Goal: Task Accomplishment & Management: Manage account settings

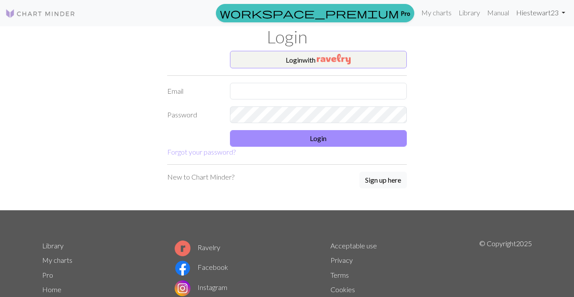
click at [528, 12] on link "Hi estewart23" at bounding box center [540, 13] width 56 height 18
click at [438, 13] on link "My charts" at bounding box center [435, 13] width 37 height 18
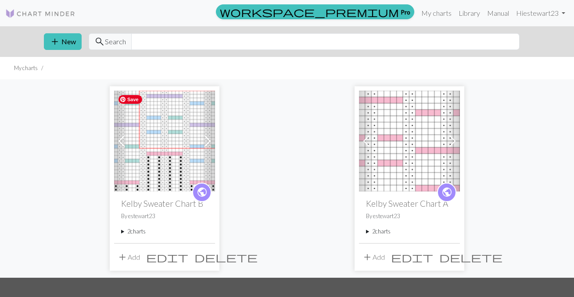
click at [187, 154] on img at bounding box center [164, 141] width 101 height 101
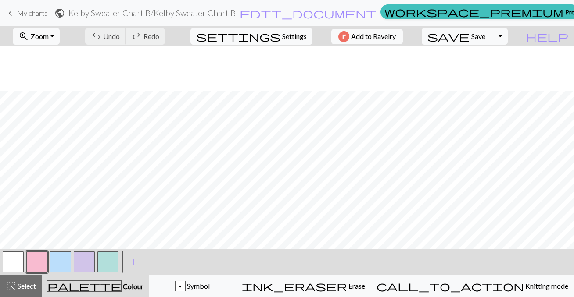
scroll to position [82, 0]
click at [294, 36] on span "Settings" at bounding box center [294, 36] width 25 height 11
select select "aran"
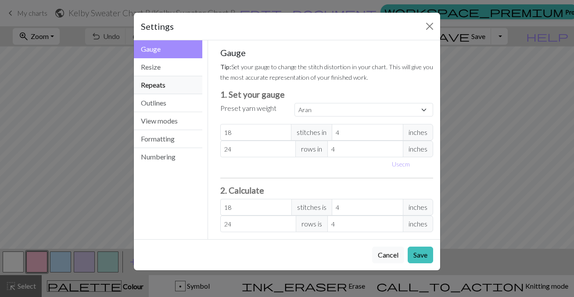
click at [166, 89] on button "Repeats" at bounding box center [168, 85] width 68 height 18
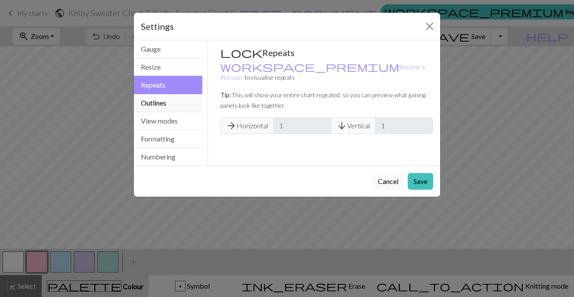
click at [162, 105] on button "Outlines" at bounding box center [168, 103] width 68 height 18
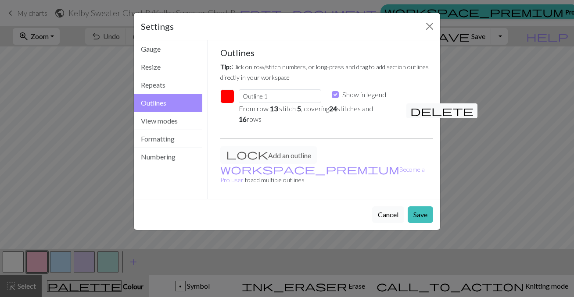
click at [386, 207] on button "Cancel" at bounding box center [388, 215] width 32 height 17
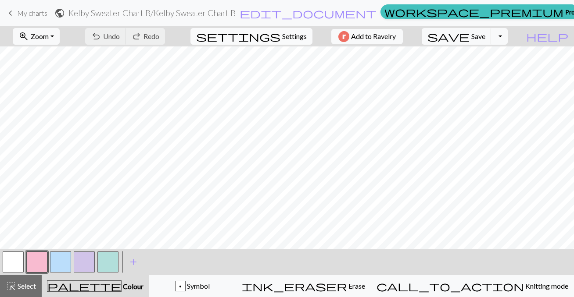
click at [282, 36] on span "Settings" at bounding box center [294, 36] width 25 height 11
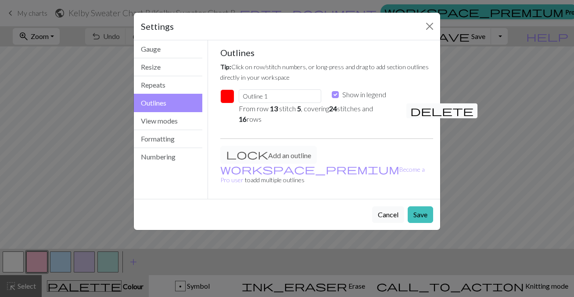
click at [414, 110] on span "delete" at bounding box center [441, 111] width 63 height 12
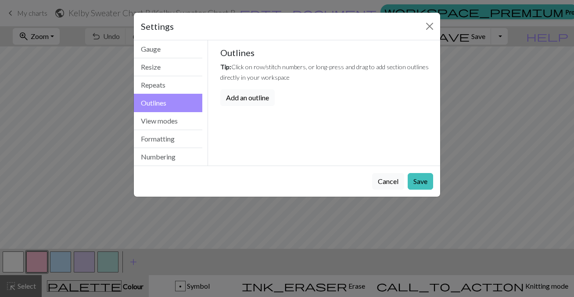
click at [263, 98] on button "Add an outline" at bounding box center [247, 97] width 54 height 17
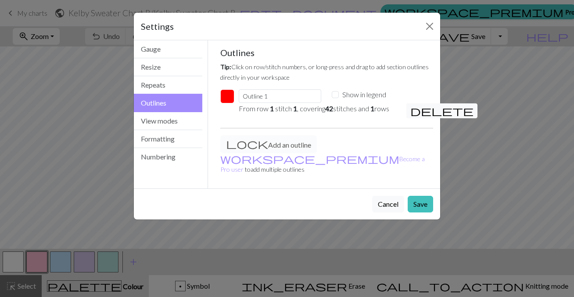
click at [298, 114] on p "From row 1 stitch 1 , covering 42 stitches and 1 rows" at bounding box center [317, 108] width 157 height 11
click at [297, 110] on p "From row 1 stitch 1 , covering 42 stitches and 1 rows" at bounding box center [317, 108] width 157 height 11
click at [335, 97] on input "Show in legend" at bounding box center [334, 94] width 7 height 7
checkbox input "true"
click at [429, 26] on button "Close" at bounding box center [429, 26] width 14 height 14
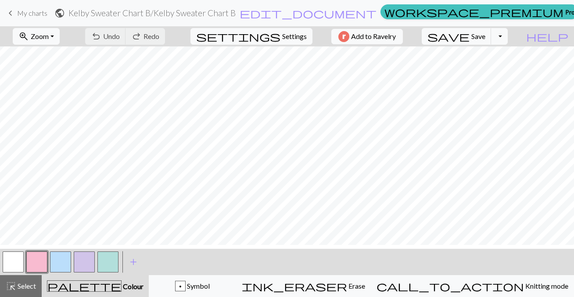
scroll to position [0, 0]
click at [13, 259] on button "button" at bounding box center [13, 262] width 21 height 21
